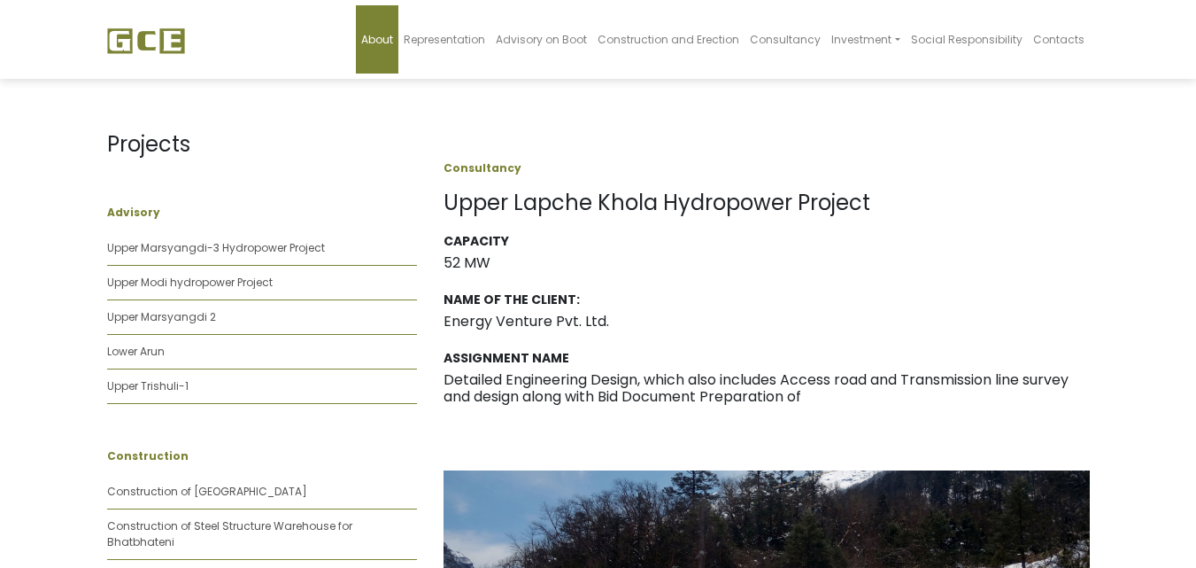
click at [391, 39] on span "About" at bounding box center [377, 39] width 32 height 15
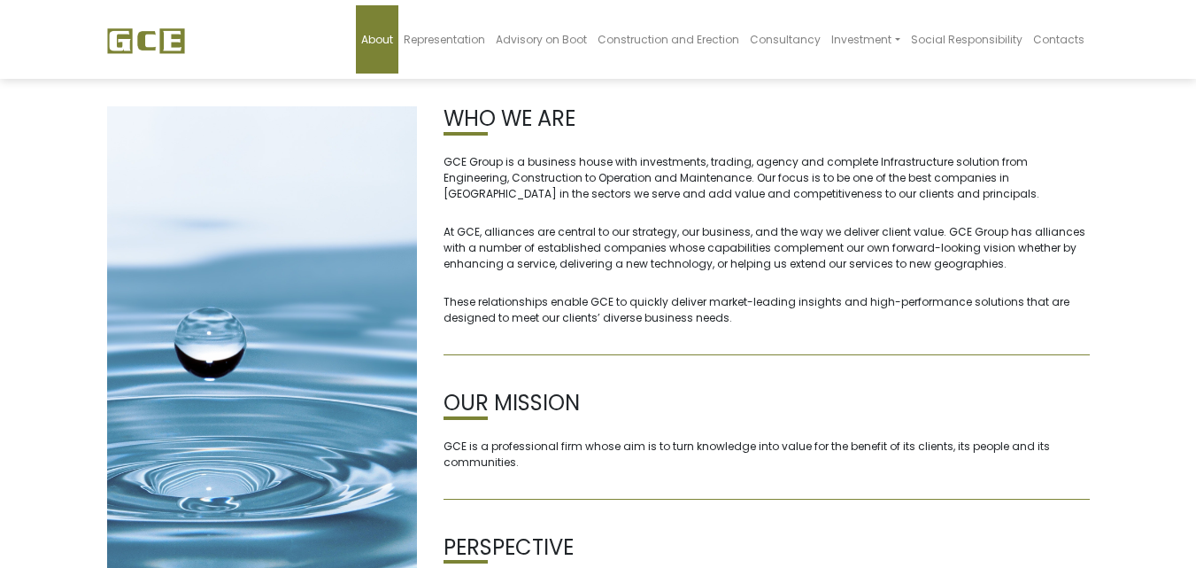
click at [155, 35] on img at bounding box center [146, 40] width 78 height 27
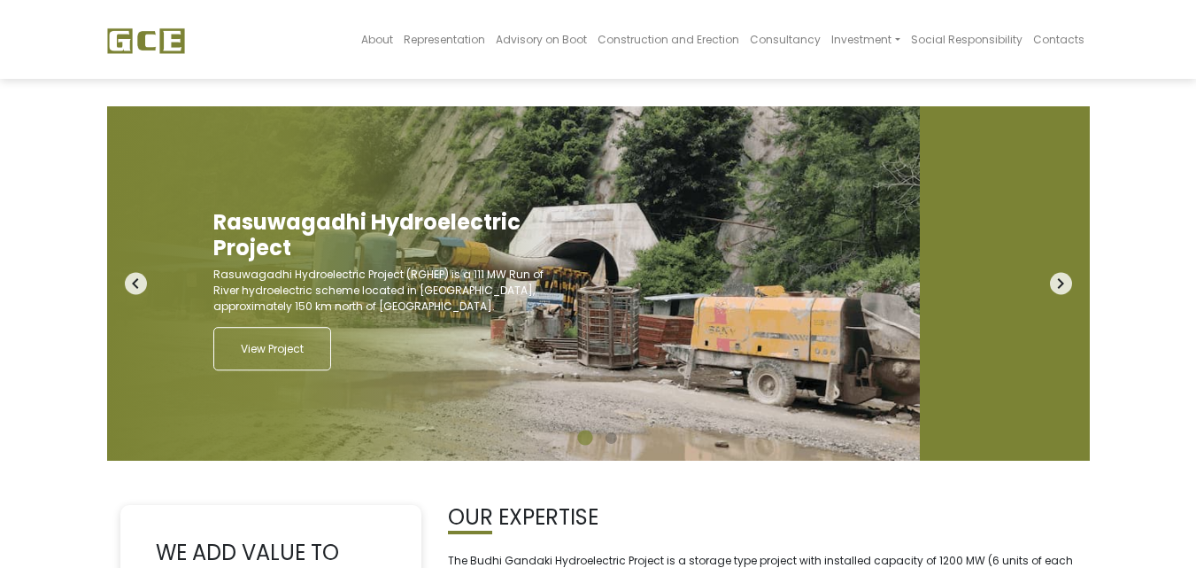
click at [1053, 284] on icon "navigate_next" at bounding box center [1061, 284] width 22 height 22
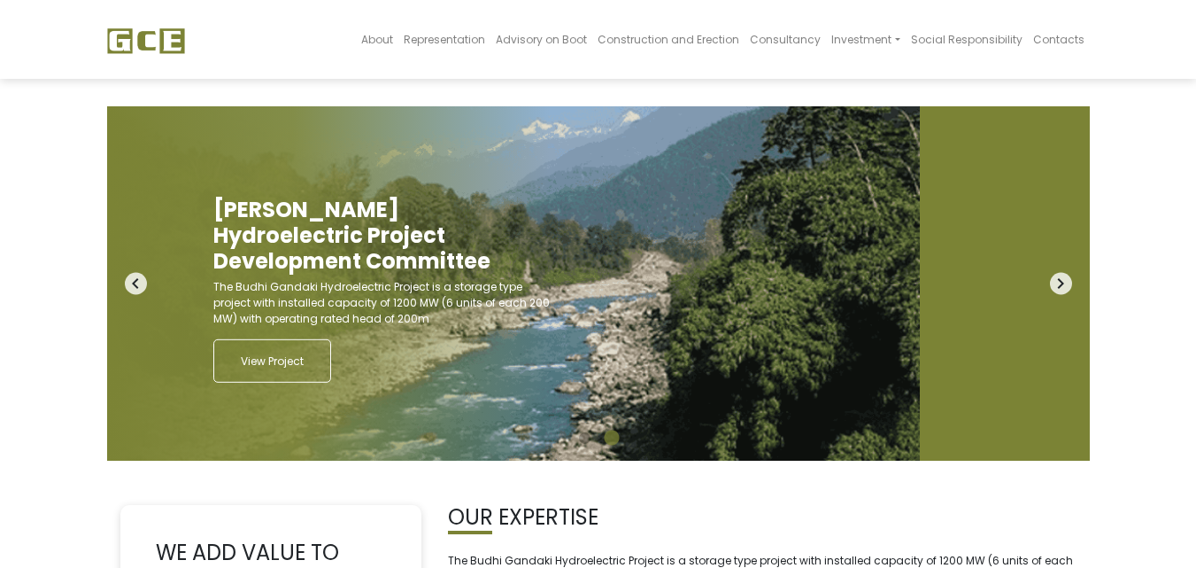
click at [1053, 284] on icon "navigate_next" at bounding box center [1061, 284] width 22 height 22
